Goal: Book appointment/travel/reservation

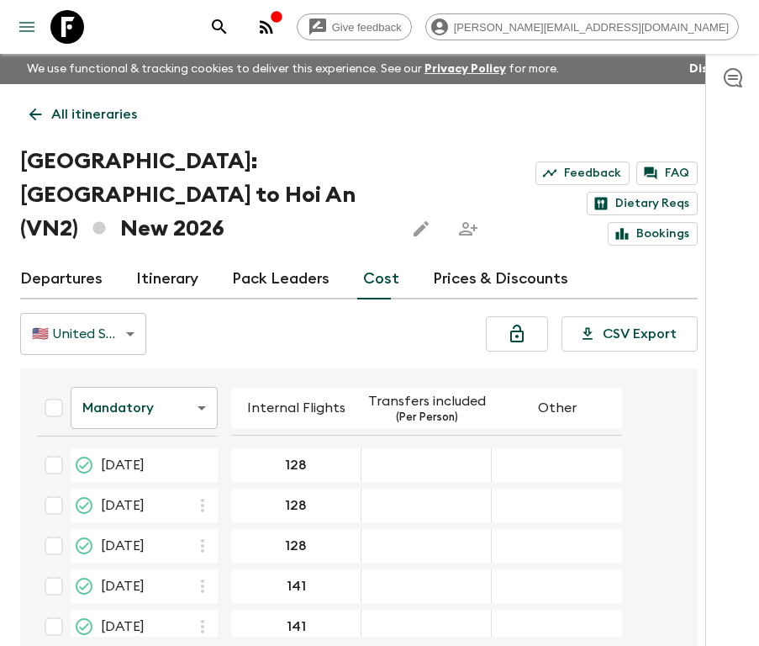
click at [57, 23] on icon at bounding box center [67, 27] width 34 height 34
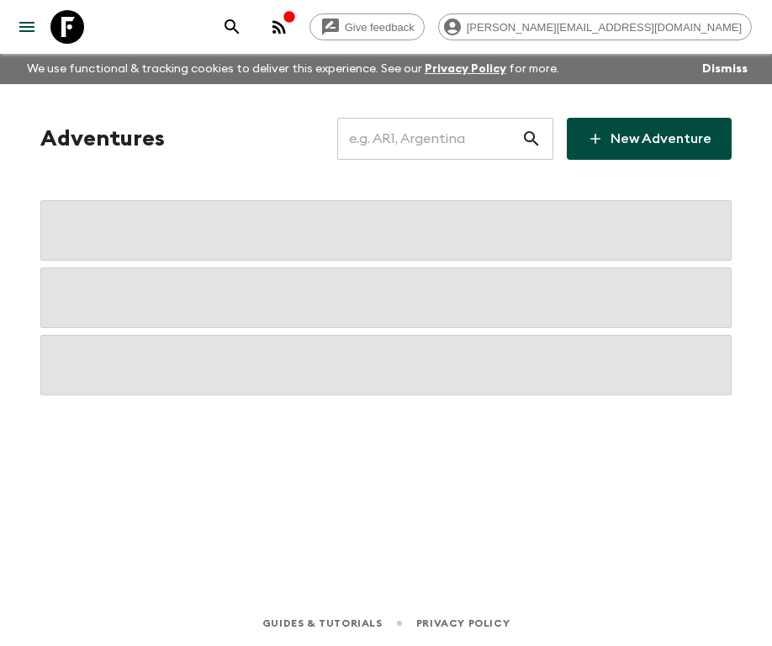
click at [461, 140] on input "text" at bounding box center [429, 138] width 184 height 47
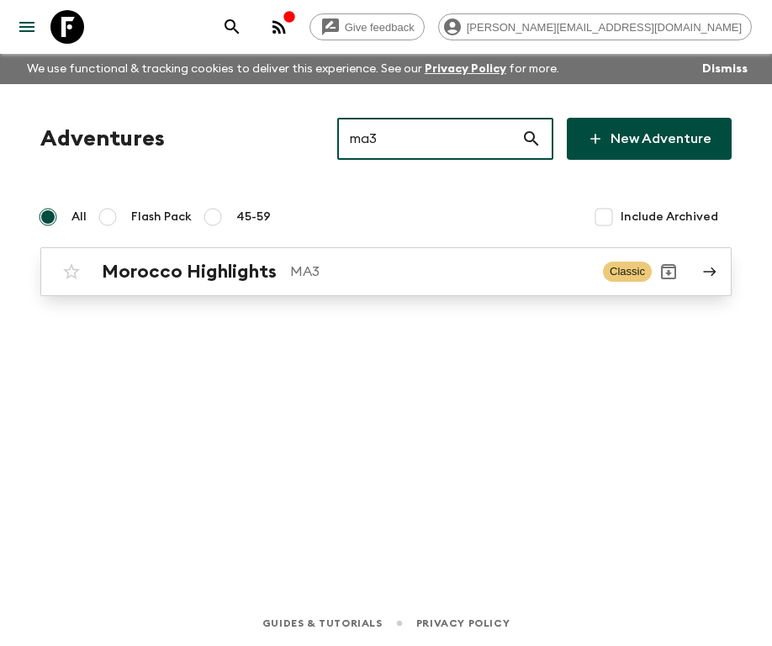
type input "ma3"
click at [234, 268] on h2 "Morocco Highlights" at bounding box center [189, 272] width 175 height 22
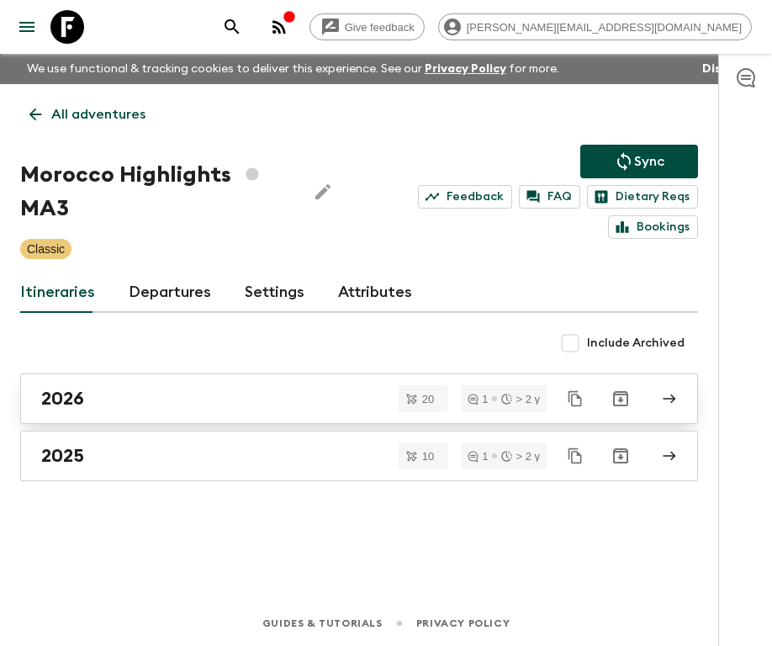
click at [202, 401] on div "2026" at bounding box center [343, 399] width 604 height 22
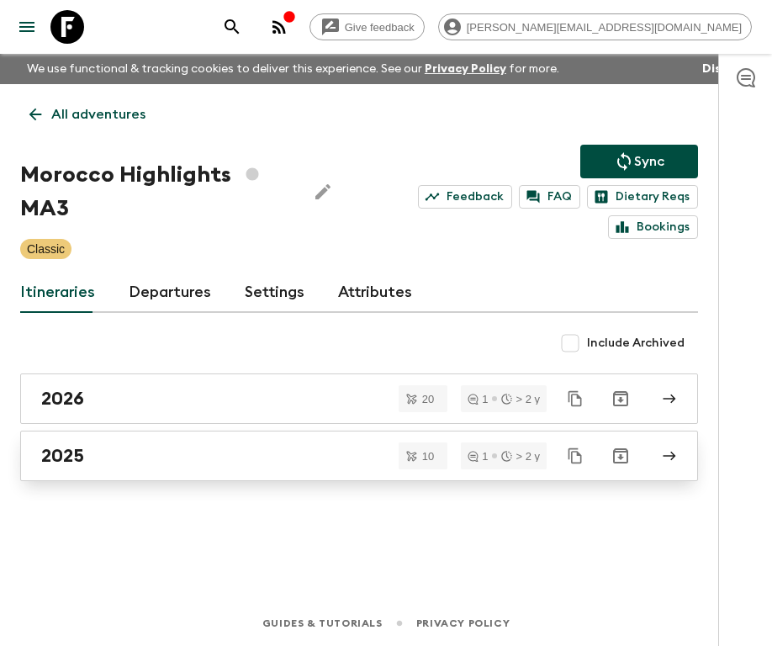
click at [107, 453] on div "2025" at bounding box center [343, 456] width 604 height 22
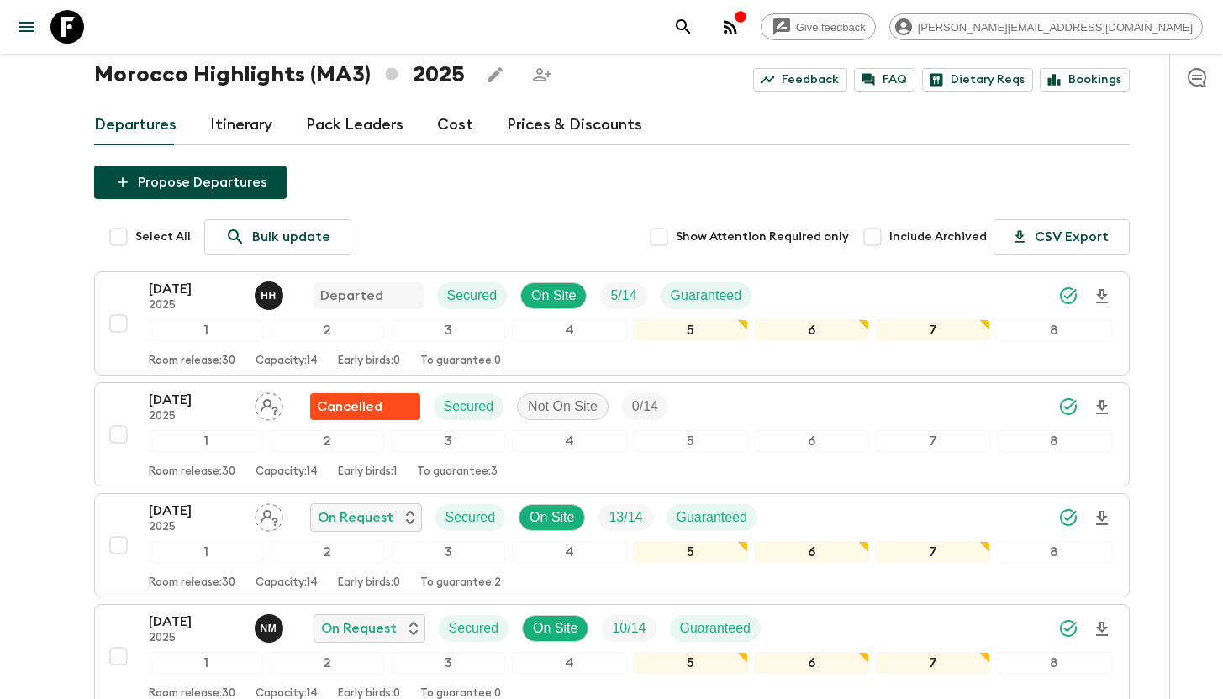
scroll to position [295, 0]
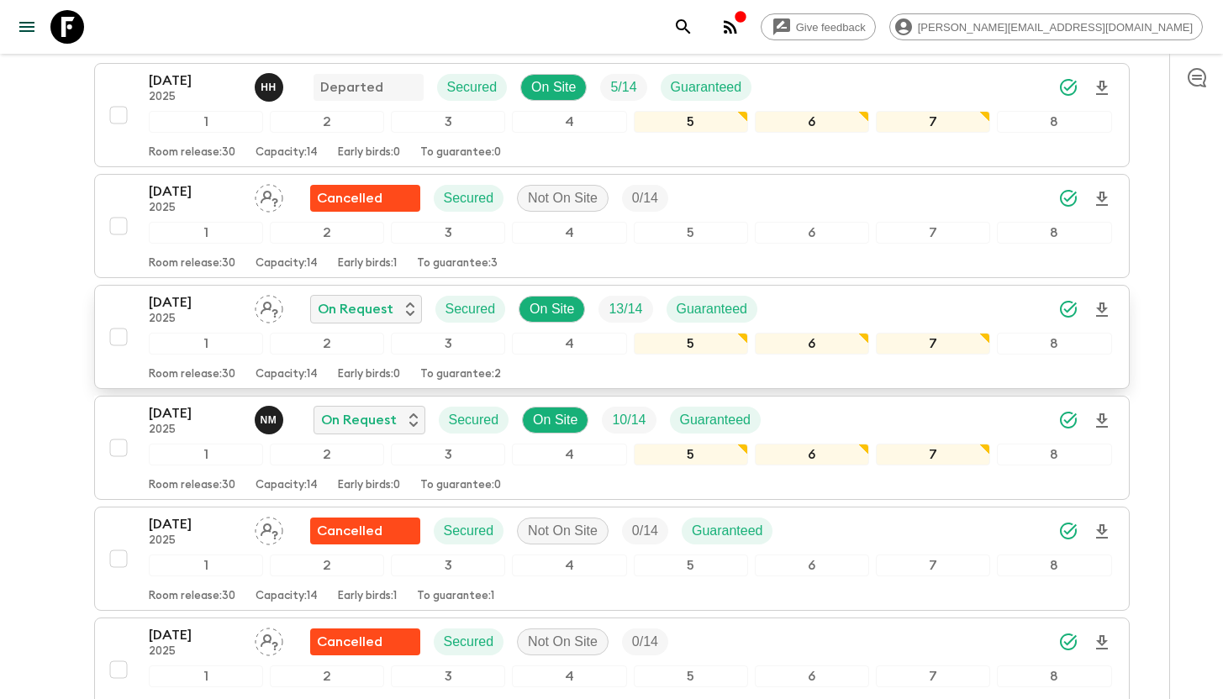
click at [204, 309] on p "[DATE]" at bounding box center [195, 303] width 92 height 20
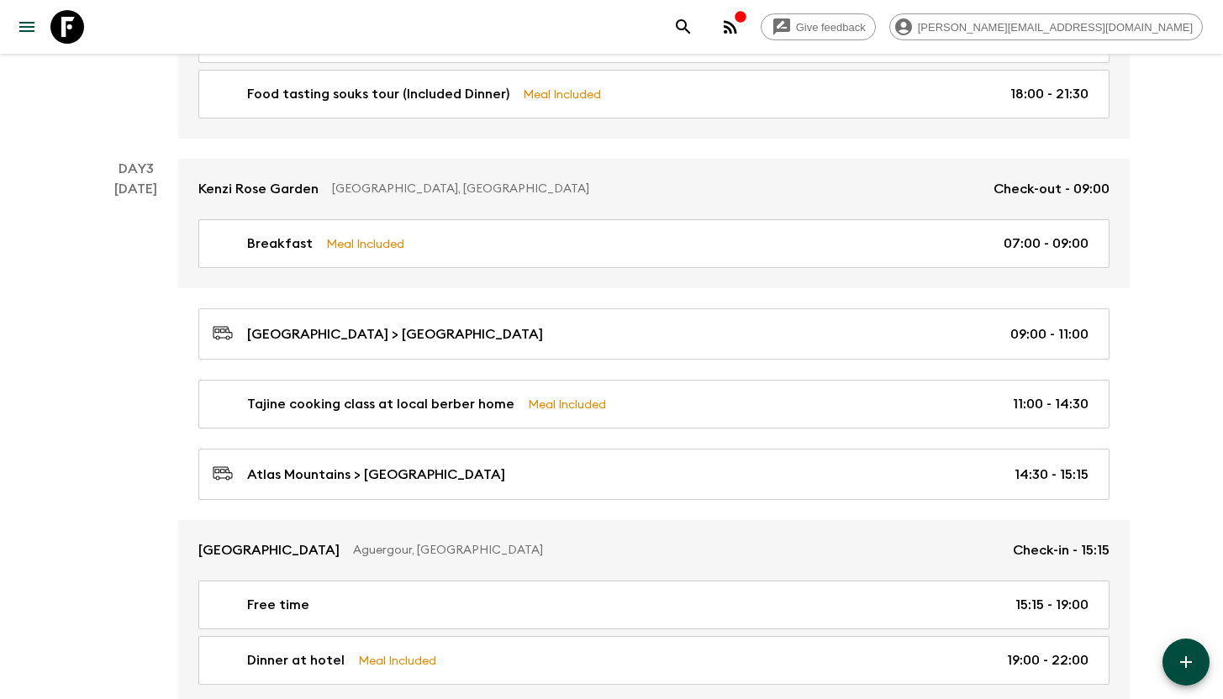
scroll to position [967, 0]
